Goal: Task Accomplishment & Management: Use online tool/utility

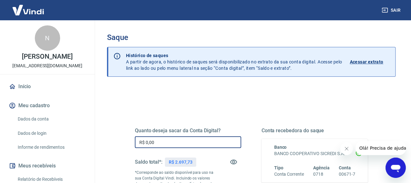
click at [204, 137] on input "R$ 0,00" at bounding box center [188, 142] width 106 height 12
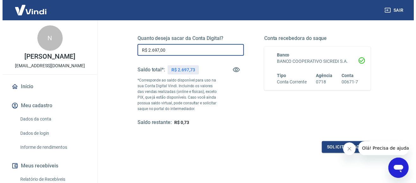
scroll to position [93, 0]
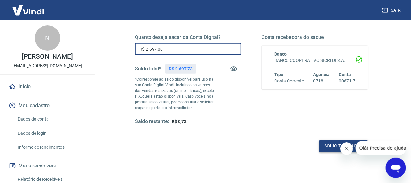
type input "R$ 2.697,00"
click at [327, 144] on button "Solicitar saque" at bounding box center [343, 146] width 49 height 12
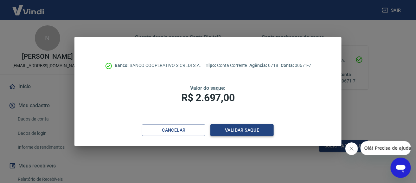
click at [264, 132] on button "Validar saque" at bounding box center [241, 130] width 63 height 12
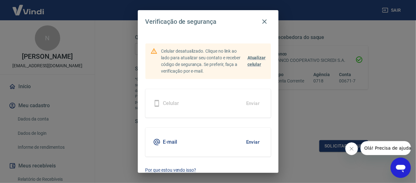
scroll to position [37, 0]
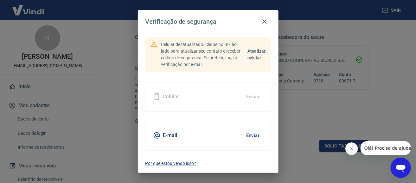
click at [252, 137] on button "Enviar" at bounding box center [253, 135] width 21 height 13
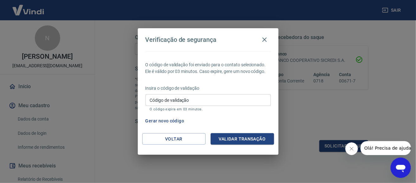
click at [222, 105] on input "Código de validação" at bounding box center [207, 100] width 125 height 12
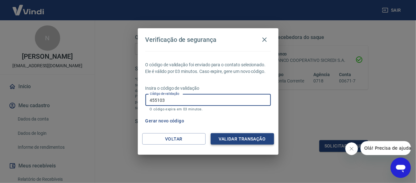
type input "455103"
click at [239, 137] on button "Validar transação" at bounding box center [242, 139] width 63 height 12
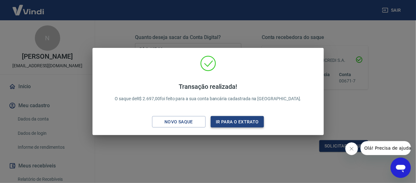
click at [218, 121] on button "Ir para o extrato" at bounding box center [238, 122] width 54 height 12
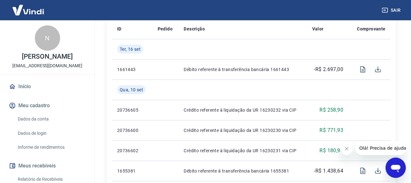
scroll to position [172, 0]
